Goal: Task Accomplishment & Management: Manage account settings

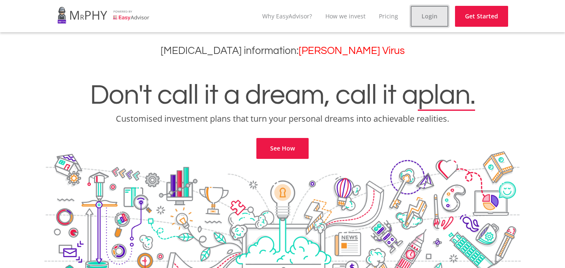
click at [428, 14] on link "Login" at bounding box center [430, 16] width 38 height 21
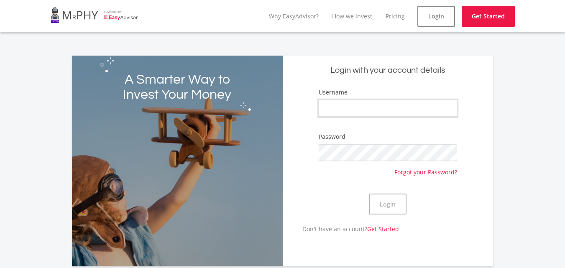
click at [334, 115] on input "Username" at bounding box center [388, 108] width 139 height 17
click at [484, 9] on link "Get Started" at bounding box center [488, 16] width 53 height 21
